Goal: Task Accomplishment & Management: Manage account settings

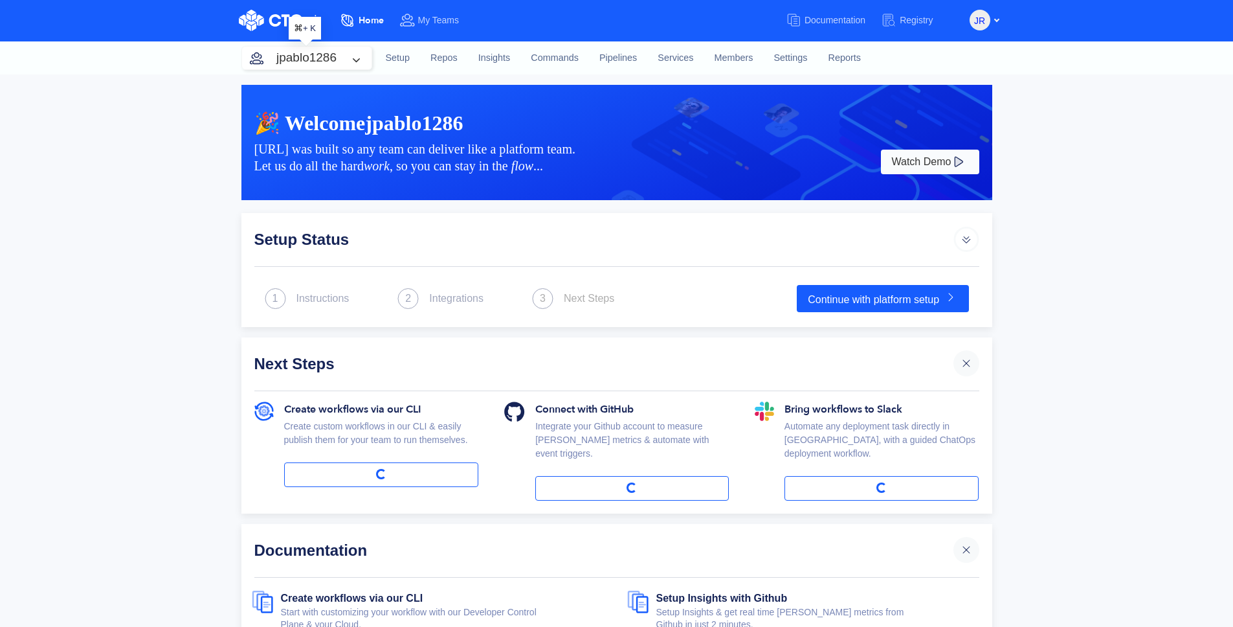
click at [319, 61] on button "jpablo1286" at bounding box center [306, 58] width 129 height 23
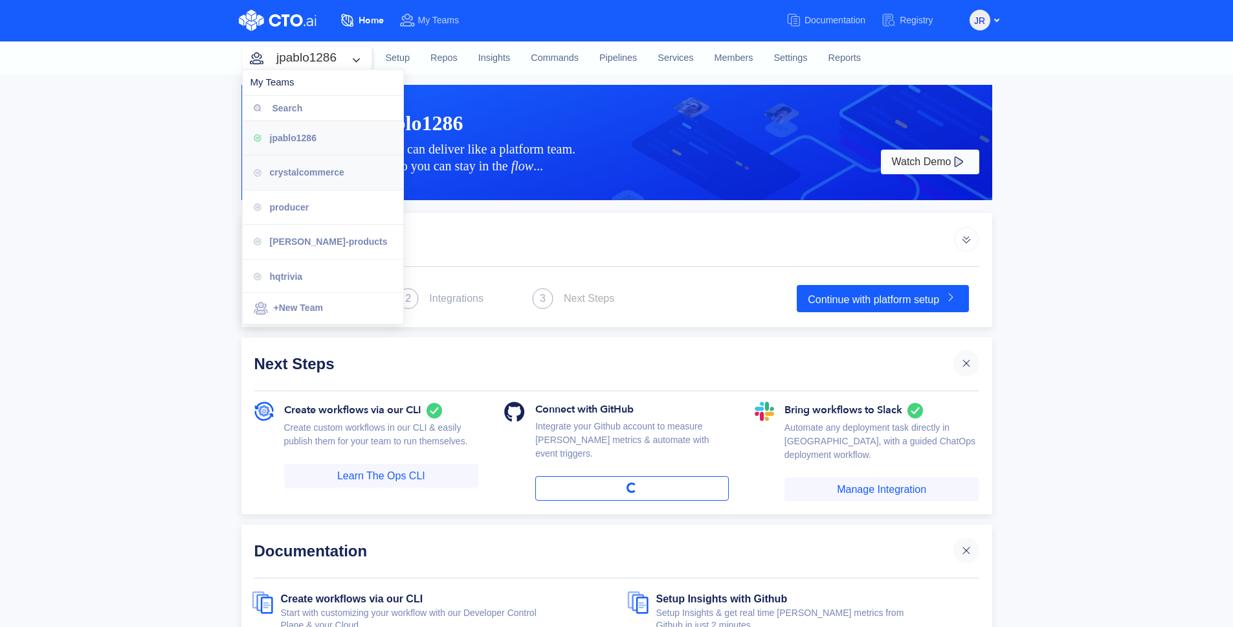
click at [324, 170] on span "crystalcommerce" at bounding box center [307, 172] width 74 height 10
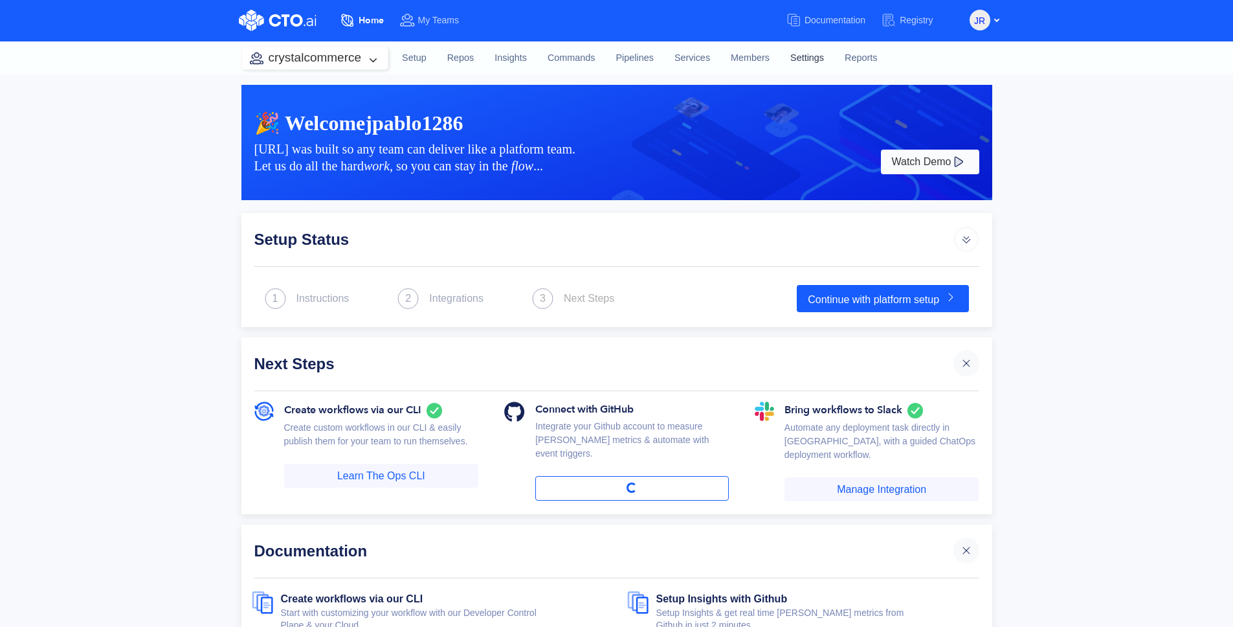
click at [819, 60] on link "Settings" at bounding box center [807, 58] width 54 height 35
